Goal: Task Accomplishment & Management: Use online tool/utility

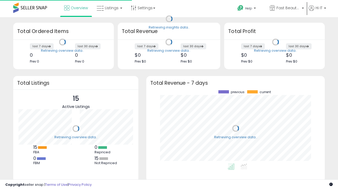
scroll to position [73, 168]
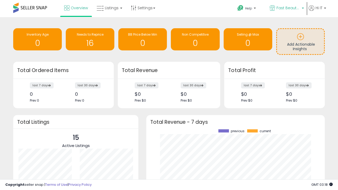
click at [286, 8] on span "Fast Beauty ([GEOGRAPHIC_DATA])" at bounding box center [288, 7] width 24 height 5
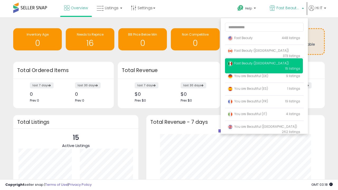
click at [264, 64] on span "Fast Beauty ([GEOGRAPHIC_DATA])" at bounding box center [257, 63] width 61 height 4
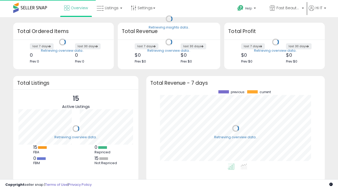
scroll to position [73, 168]
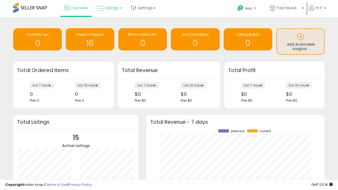
click at [109, 8] on span "Listings" at bounding box center [112, 7] width 14 height 5
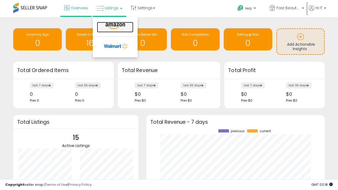
click at [115, 26] on icon at bounding box center [115, 26] width 23 height 7
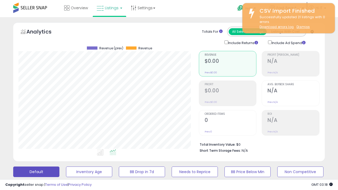
scroll to position [108, 180]
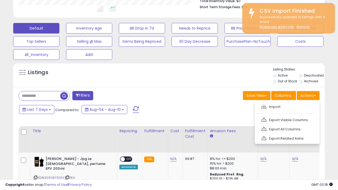
click at [264, 106] on span at bounding box center [263, 106] width 5 height 4
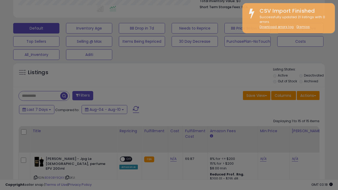
type input "**********"
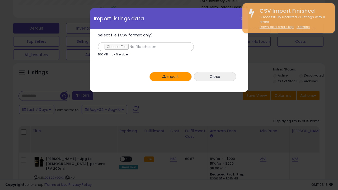
click at [170, 77] on button "Import" at bounding box center [170, 76] width 42 height 9
